Goal: Task Accomplishment & Management: Complete application form

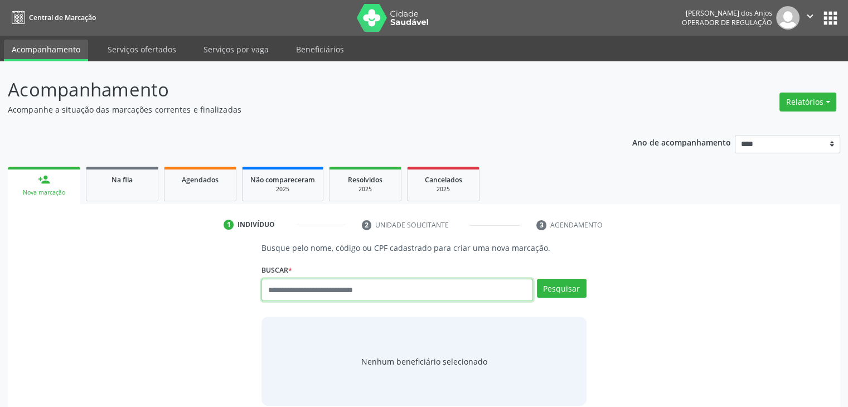
click at [370, 288] on input "text" at bounding box center [396, 290] width 271 height 22
type input "***"
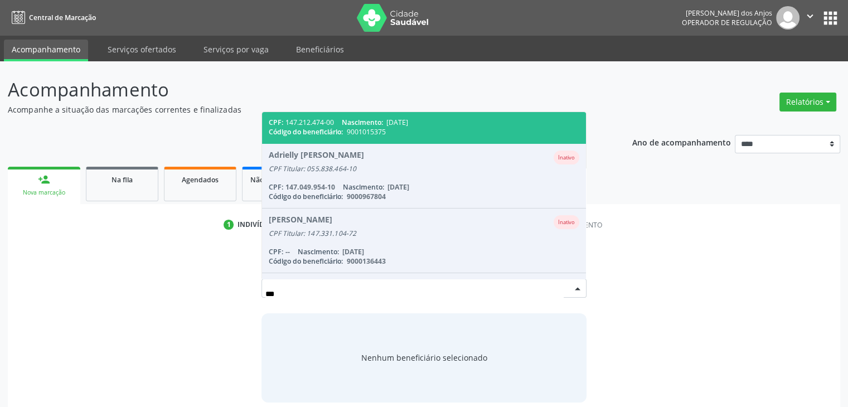
scroll to position [111, 0]
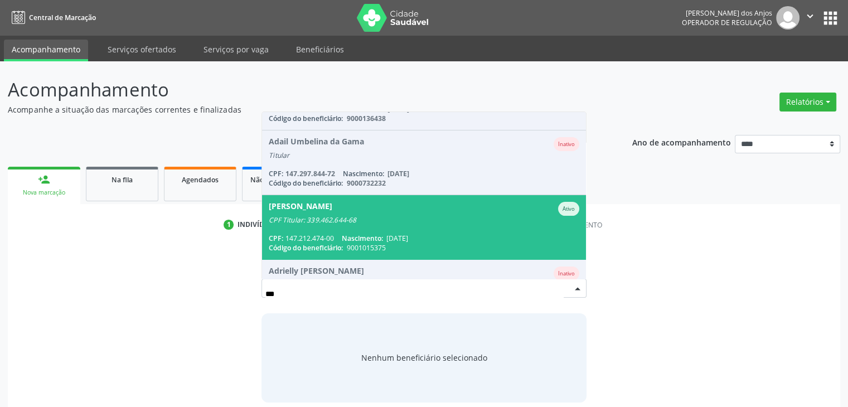
click at [395, 208] on div "[PERSON_NAME] [PERSON_NAME]" at bounding box center [424, 209] width 310 height 14
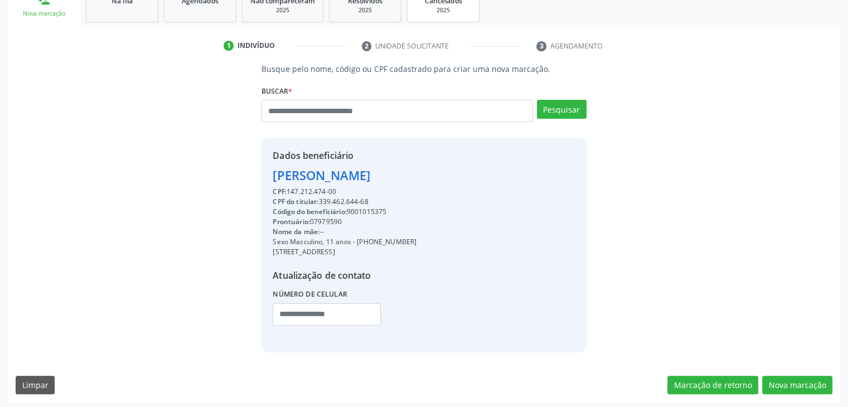
scroll to position [182, 0]
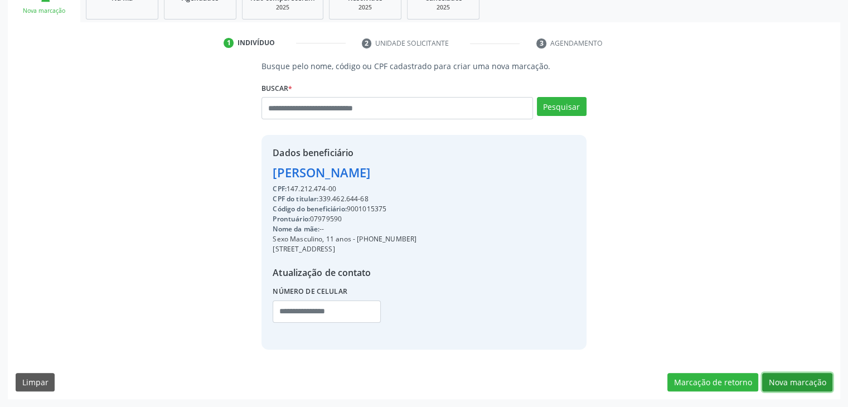
click at [809, 376] on button "Nova marcação" at bounding box center [797, 382] width 70 height 19
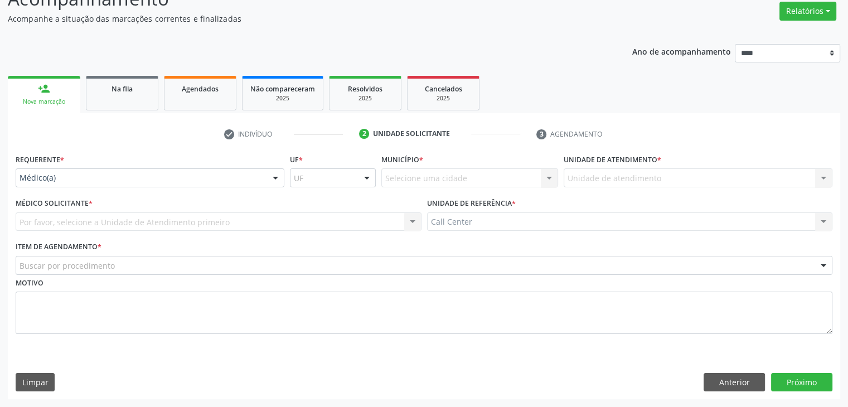
click at [216, 166] on div "Requerente * Médico(a) Médico(a) Enfermeiro(a) Paciente Nenhum resultado encont…" at bounding box center [150, 169] width 269 height 36
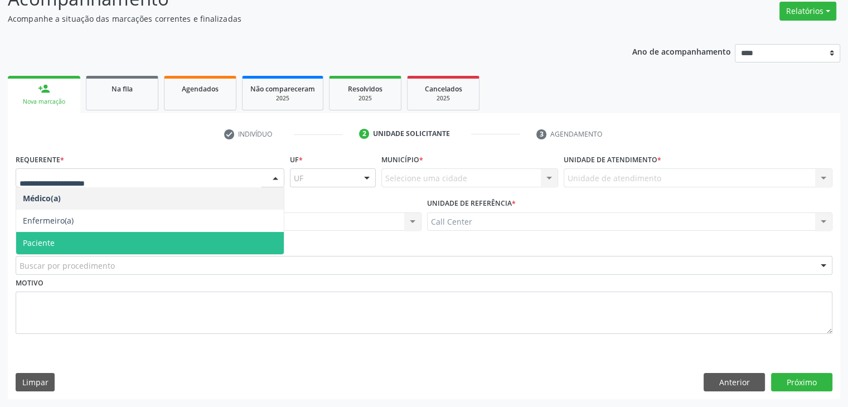
click at [118, 237] on span "Paciente" at bounding box center [149, 243] width 267 height 22
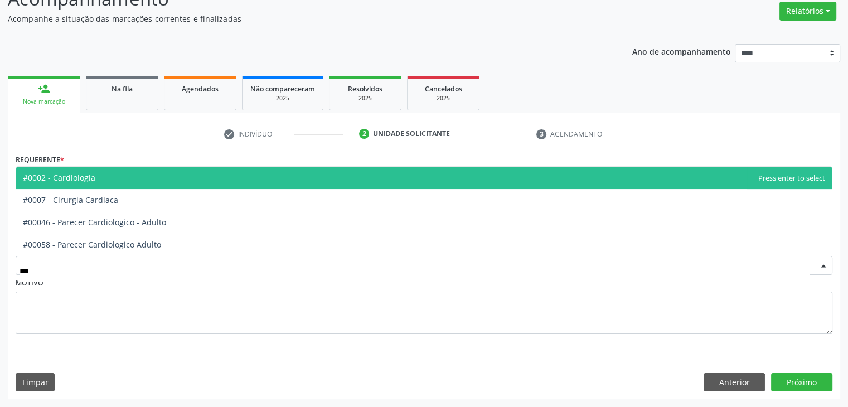
type input "****"
click at [118, 180] on span "#0002 - Cardiologia" at bounding box center [423, 178] width 815 height 22
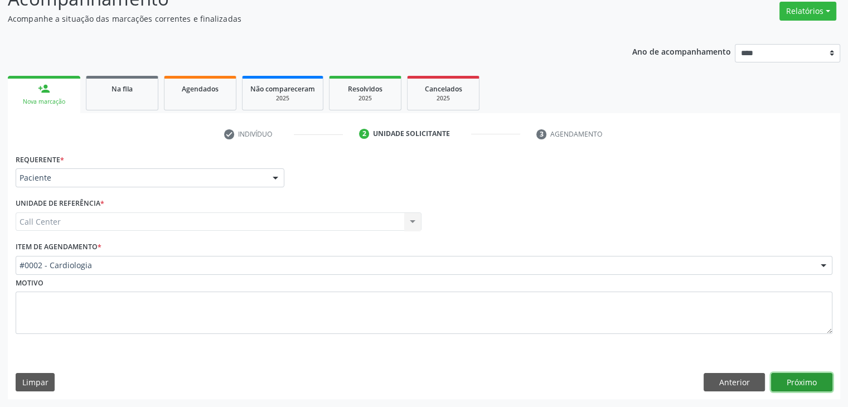
click at [809, 379] on button "Próximo" at bounding box center [801, 382] width 61 height 19
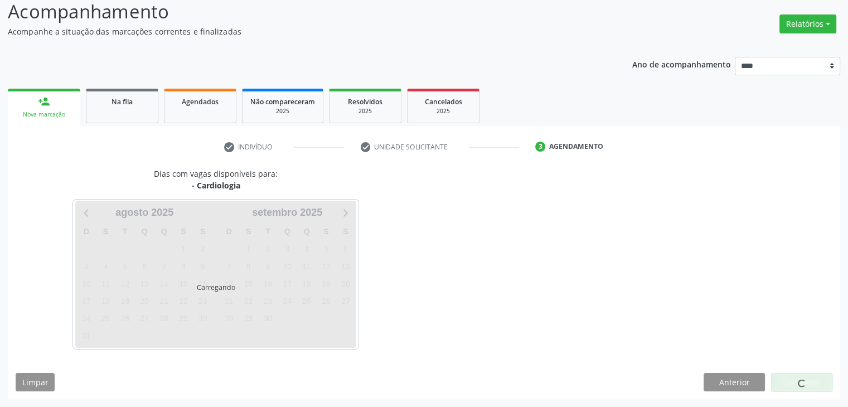
scroll to position [78, 0]
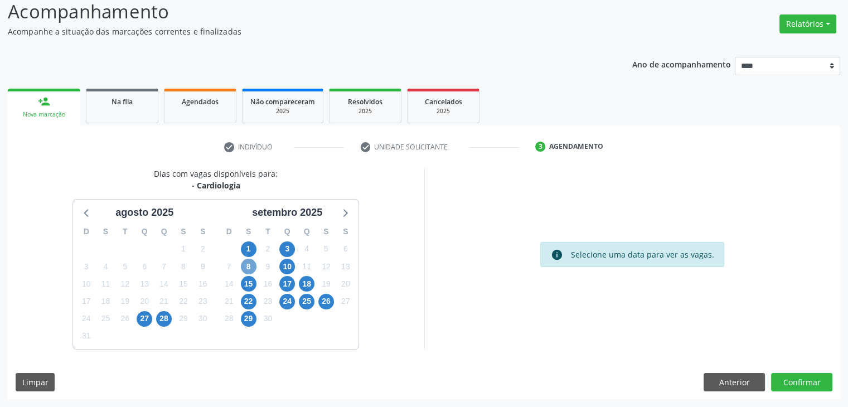
click at [253, 266] on span "8" at bounding box center [249, 267] width 16 height 16
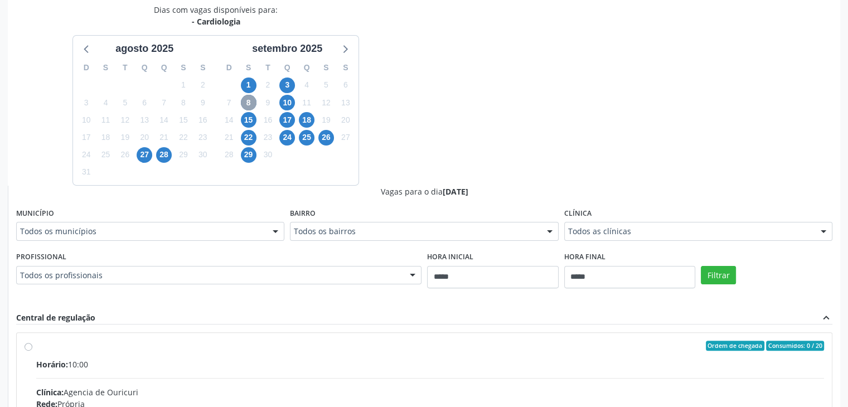
scroll to position [245, 0]
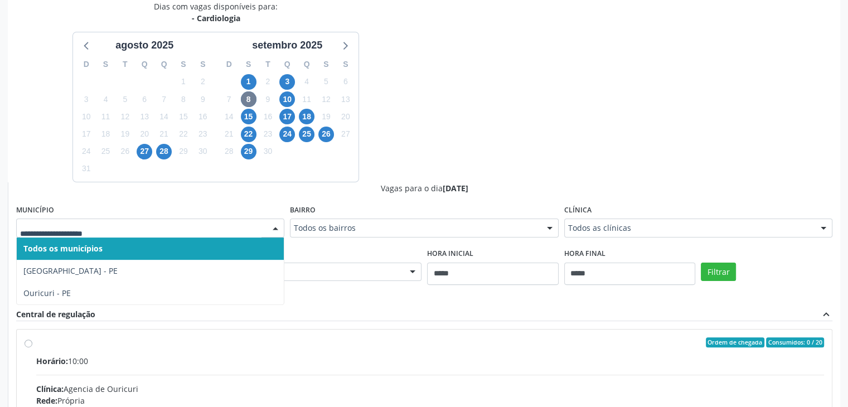
click at [232, 233] on div "Todos os municípios [GEOGRAPHIC_DATA] - [GEOGRAPHIC_DATA] [GEOGRAPHIC_DATA] - […" at bounding box center [150, 227] width 268 height 19
click at [320, 138] on span "26" at bounding box center [326, 134] width 16 height 16
click at [245, 157] on span "29" at bounding box center [249, 152] width 16 height 16
drag, startPoint x: 218, startPoint y: 225, endPoint x: 218, endPoint y: 219, distance: 6.2
click at [255, 82] on span "1" at bounding box center [249, 82] width 16 height 16
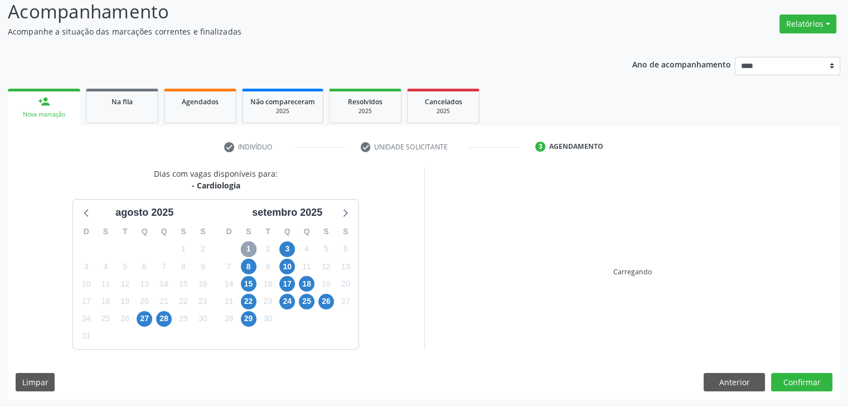
scroll to position [238, 0]
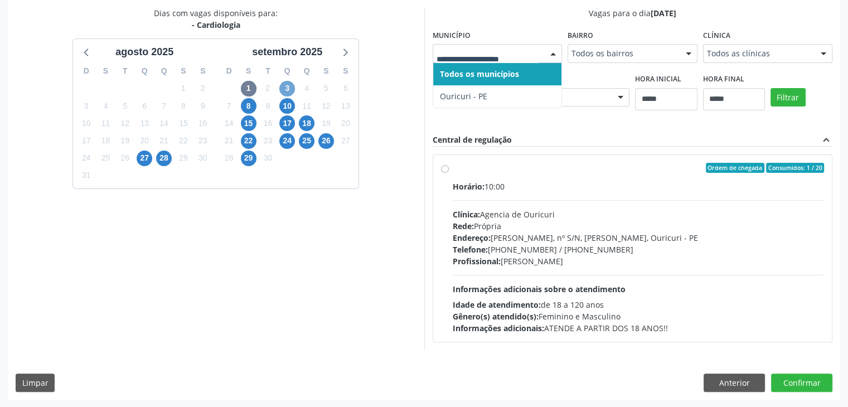
click at [287, 86] on span "3" at bounding box center [287, 89] width 16 height 16
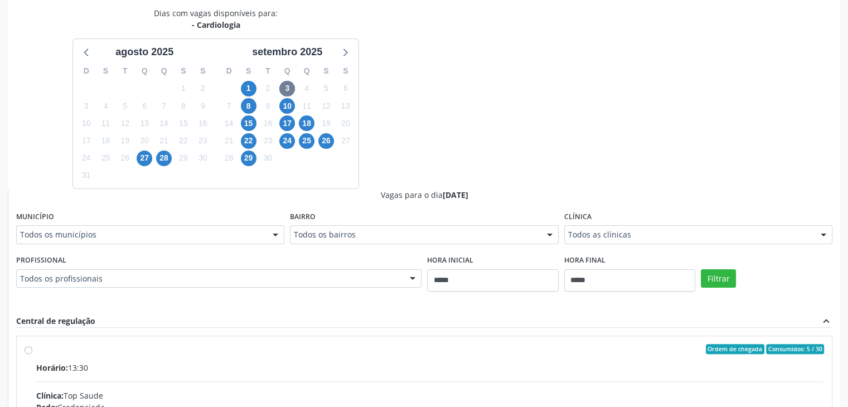
click at [249, 241] on div "Todos os municípios" at bounding box center [150, 234] width 268 height 19
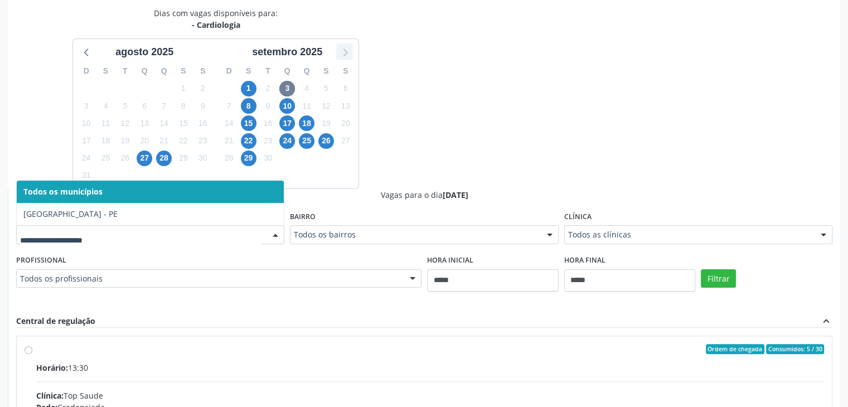
click at [348, 53] on icon at bounding box center [344, 52] width 14 height 14
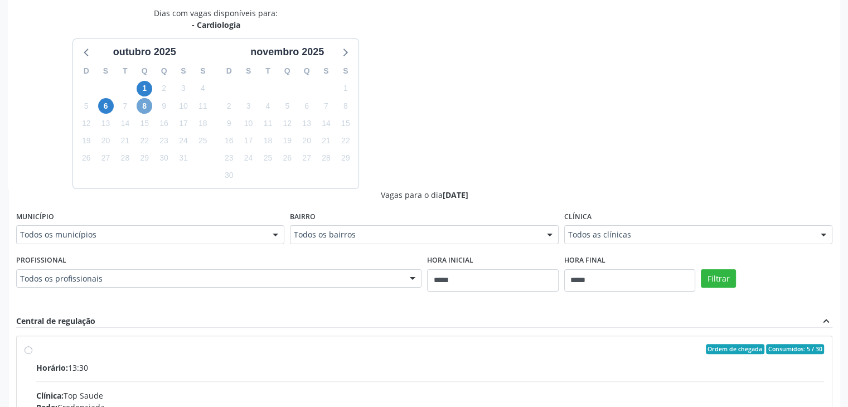
click at [149, 108] on span "8" at bounding box center [145, 106] width 16 height 16
click at [110, 100] on span "6" at bounding box center [106, 106] width 16 height 16
click at [150, 93] on div "1" at bounding box center [145, 88] width 16 height 17
drag, startPoint x: 149, startPoint y: 90, endPoint x: 152, endPoint y: 114, distance: 24.6
click at [149, 90] on span "1" at bounding box center [145, 89] width 16 height 16
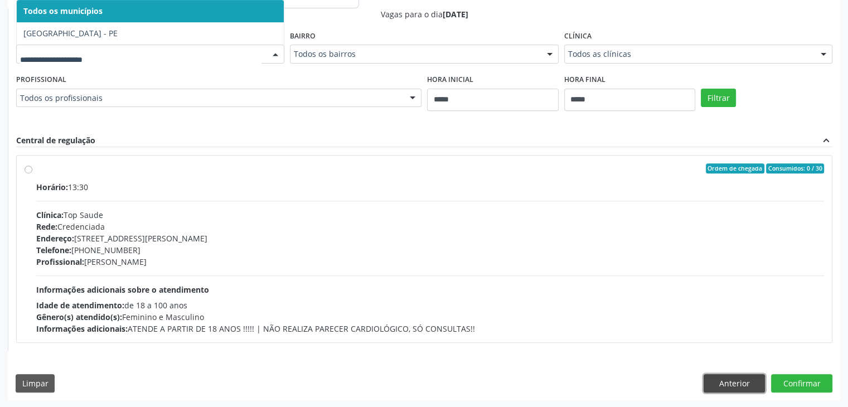
click at [739, 384] on button "Anterior" at bounding box center [733, 383] width 61 height 19
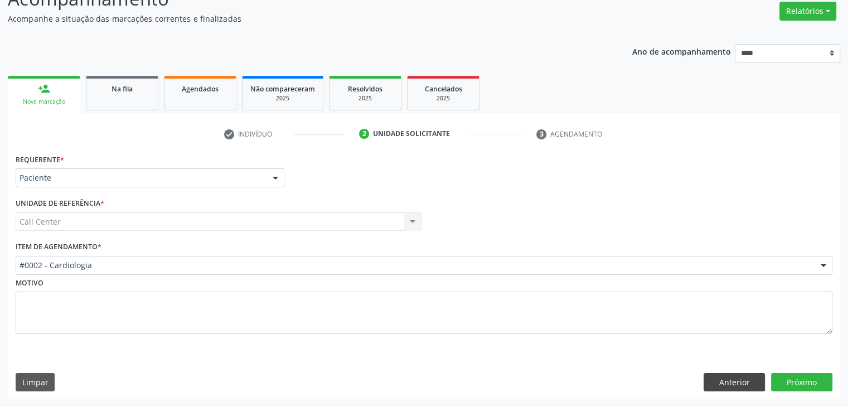
scroll to position [91, 0]
drag, startPoint x: 751, startPoint y: 384, endPoint x: 743, endPoint y: 377, distance: 11.1
click at [752, 382] on button "Anterior" at bounding box center [733, 382] width 61 height 19
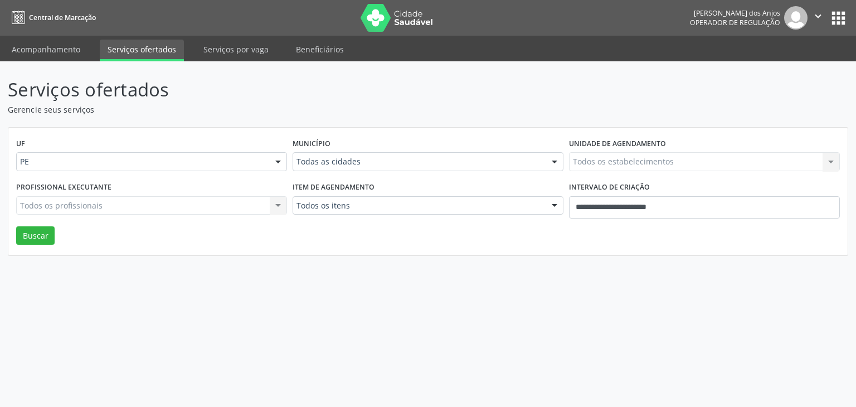
select select "*"
click at [601, 206] on input "**********" at bounding box center [704, 207] width 271 height 22
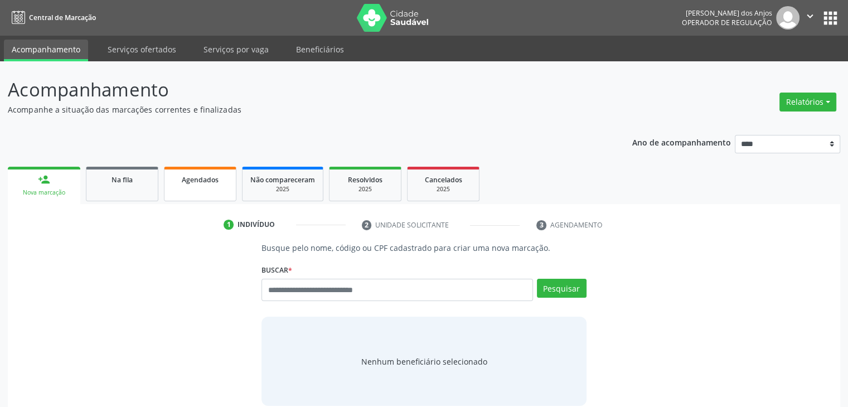
click at [218, 181] on span "Agendados" at bounding box center [200, 179] width 37 height 9
select select "*"
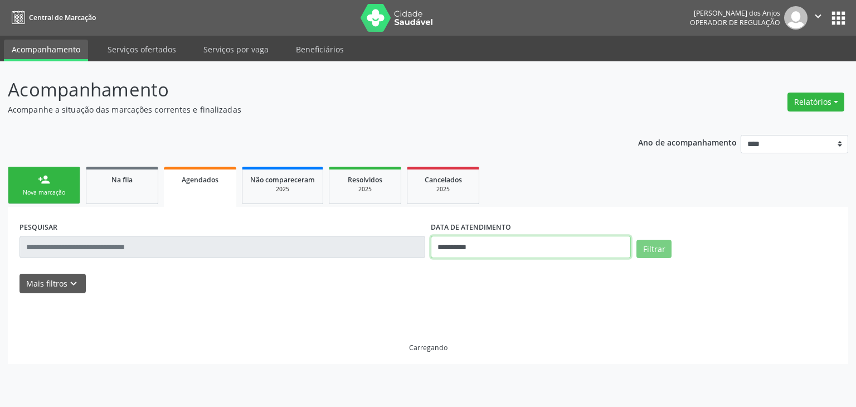
click at [506, 251] on input "**********" at bounding box center [531, 247] width 200 height 22
